Goal: Task Accomplishment & Management: Manage account settings

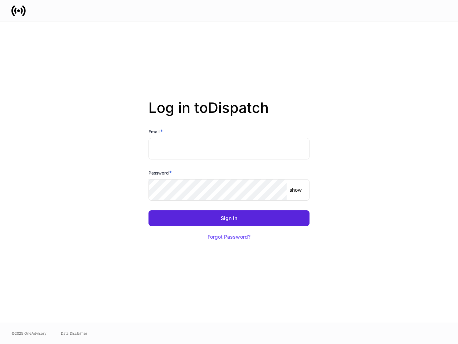
click at [229, 172] on div "Password *" at bounding box center [229, 174] width 161 height 10
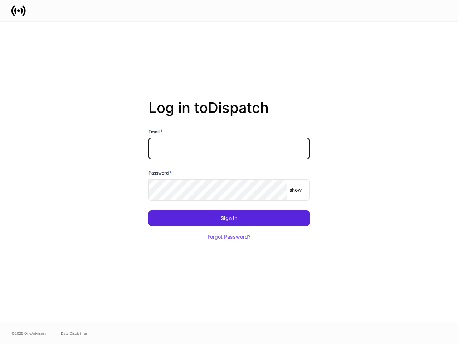
click at [229, 149] on input "text" at bounding box center [229, 148] width 161 height 21
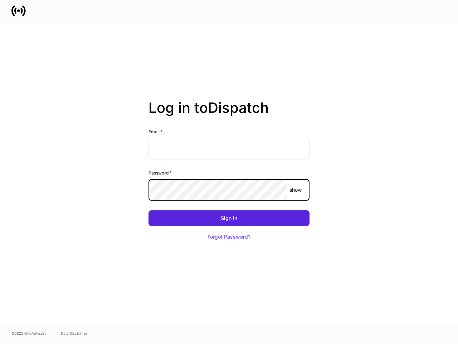
click at [296, 190] on p "show" at bounding box center [296, 189] width 12 height 7
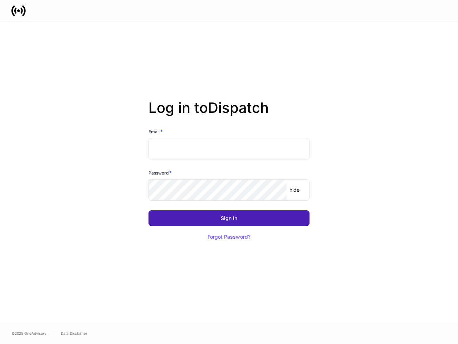
click at [229, 218] on div "Sign In" at bounding box center [229, 218] width 16 height 5
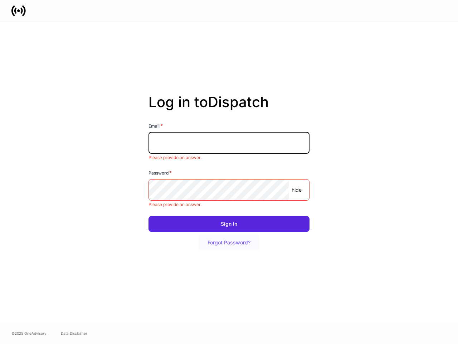
click at [229, 237] on button "Forgot Password?" at bounding box center [229, 243] width 61 height 16
